Goal: Transaction & Acquisition: Purchase product/service

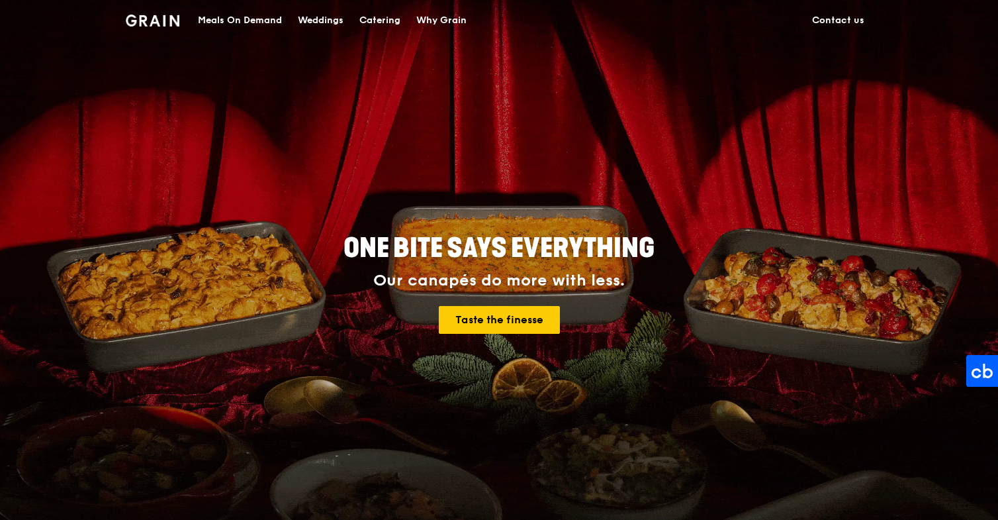
click at [378, 20] on div "Catering" at bounding box center [379, 21] width 41 height 40
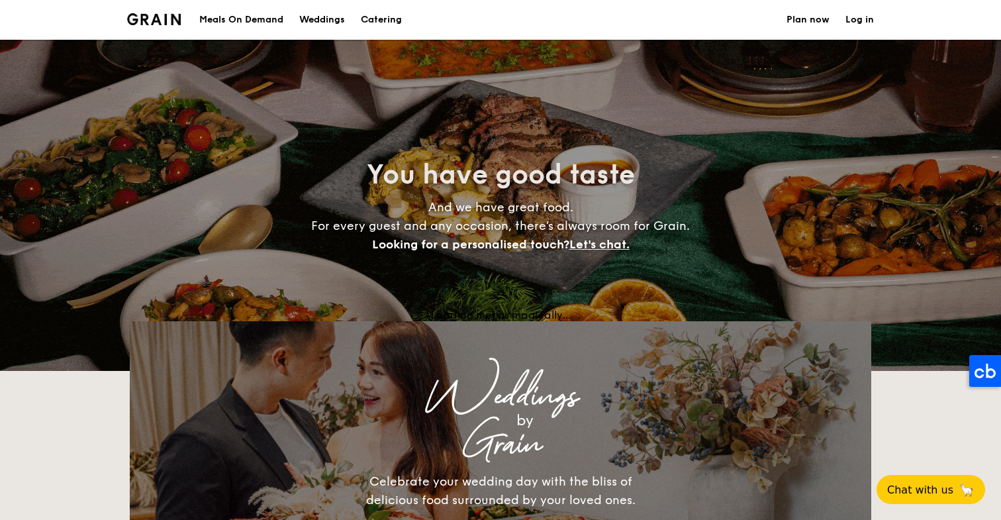
select select
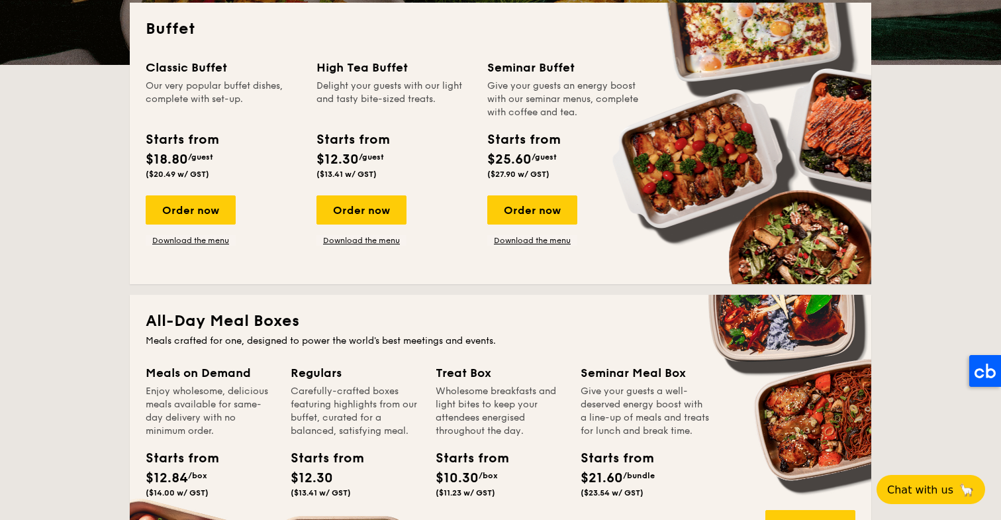
scroll to position [314, 0]
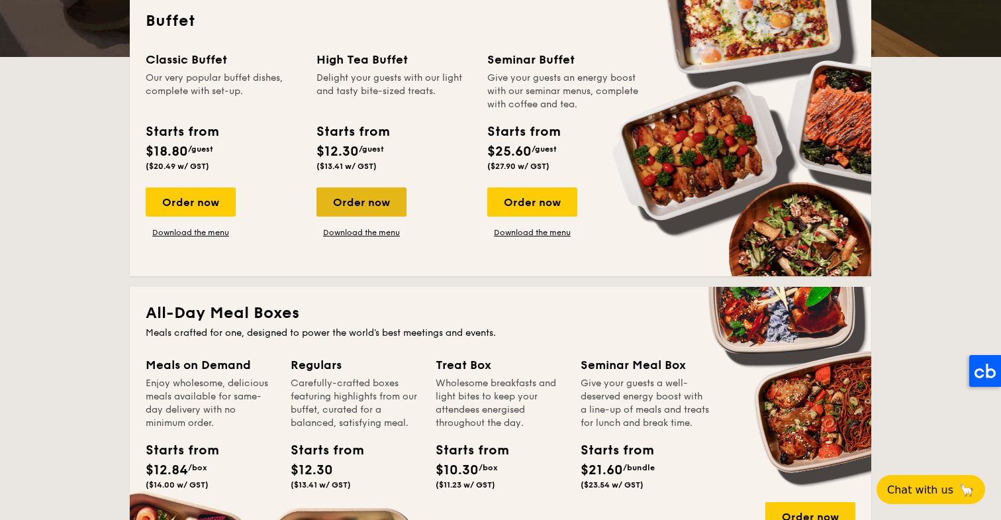
click at [348, 200] on div "Order now" at bounding box center [361, 201] width 90 height 29
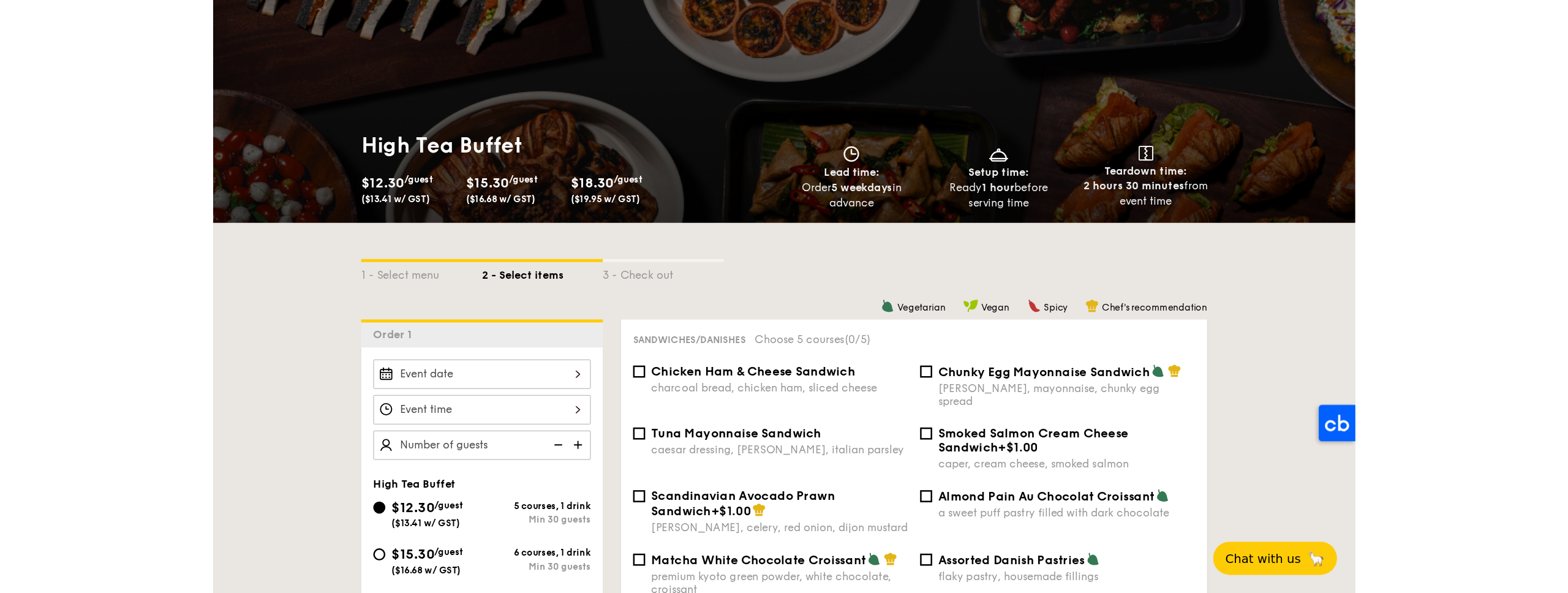
scroll to position [87, 0]
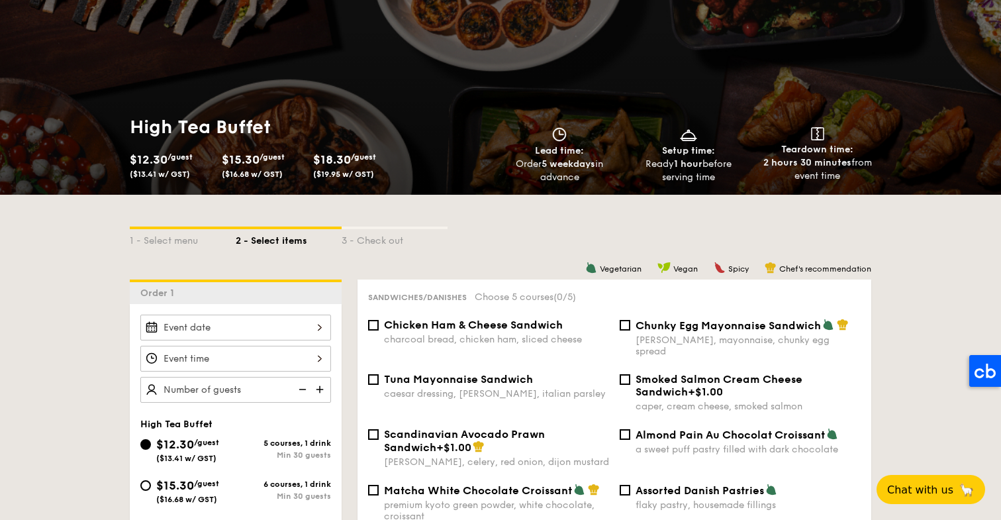
click at [239, 80] on div "High Tea Buffet $12.30 /guest ($13.41 w/ GST) $15.30 /guest ($16.68 w/ GST) $18…" at bounding box center [500, 70] width 1001 height 249
click at [518, 223] on div "1 - Select menu 2 - Select items 3 - Check out" at bounding box center [500, 237] width 741 height 85
